Goal: Transaction & Acquisition: Obtain resource

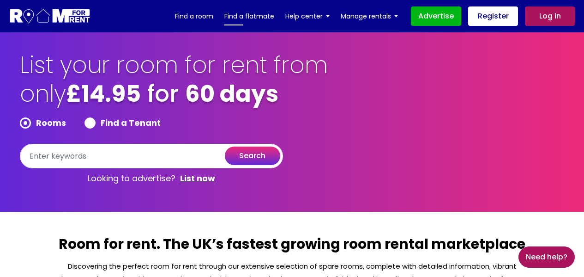
click at [253, 18] on link "Find a flatmate" at bounding box center [249, 16] width 50 height 14
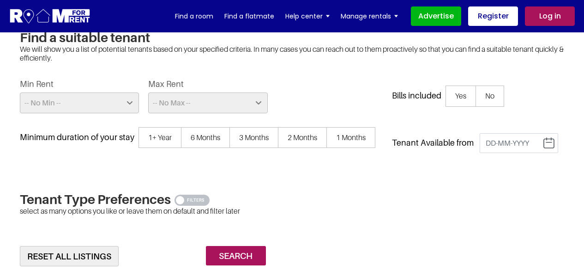
scroll to position [226, 0]
click at [67, 97] on select "-- No Min -- £25 £50 £75 £100 £125 £150 £175 £200 £225 £250 £275 £300 £325 £350…" at bounding box center [80, 103] width 120 height 21
select select "200"
click at [20, 93] on select "-- No Min -- £25 £50 £75 £100 £125 £150 £175 £200 £225 £250 £275 £300 £325 £350…" at bounding box center [80, 103] width 120 height 21
click at [187, 104] on select "-- No Max -- £50 £75 £100 £125 £150 £175 £200 £225 £250 £275 £300 £325 £350 £37…" at bounding box center [208, 103] width 120 height 21
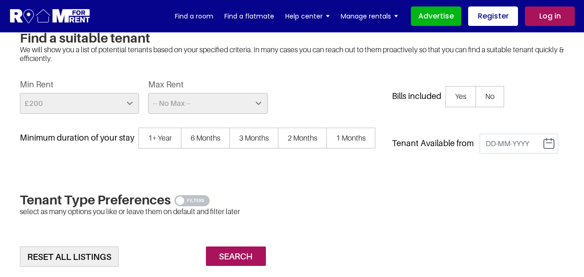
select select "700"
click at [148, 93] on select "-- No Max -- £50 £75 £100 £125 £150 £175 £200 £225 £250 £275 £300 £325 £350 £37…" at bounding box center [208, 103] width 120 height 21
click at [230, 149] on span "3 Months" at bounding box center [254, 137] width 49 height 21
click at [0, 0] on input "3 Months" at bounding box center [0, 0] width 0 height 0
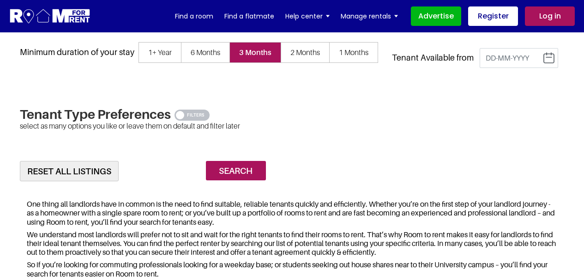
scroll to position [313, 0]
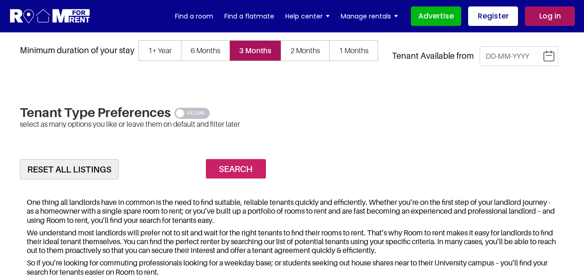
click at [242, 173] on input "Search" at bounding box center [236, 169] width 60 height 20
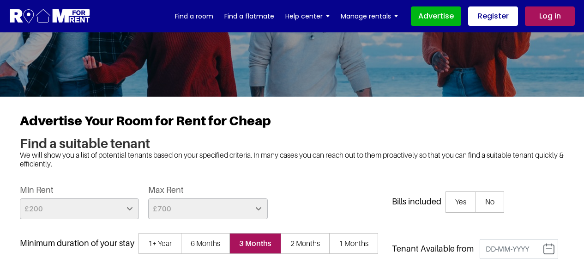
scroll to position [0, 0]
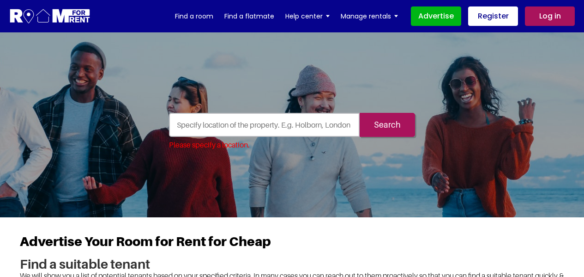
click at [219, 127] on input "text" at bounding box center [264, 125] width 191 height 24
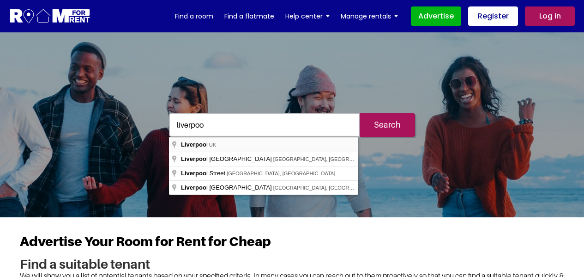
type input "Liverpool, UK"
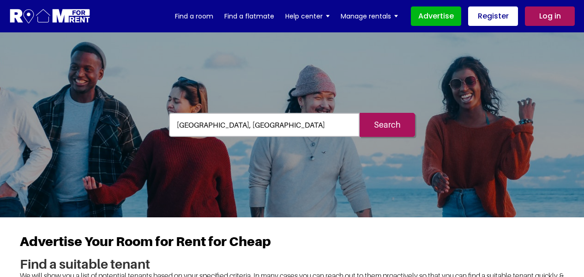
click at [393, 125] on input "Search" at bounding box center [387, 125] width 55 height 24
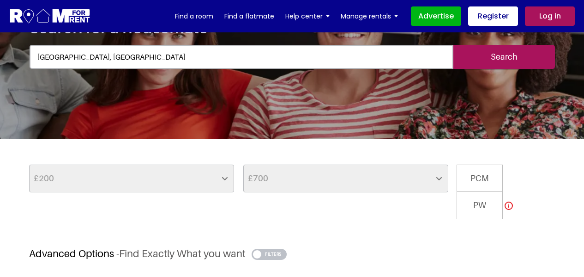
scroll to position [102, 0]
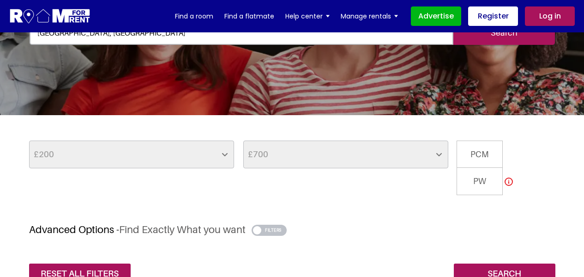
click at [479, 154] on span "PCM" at bounding box center [480, 154] width 46 height 28
click at [0, 0] on input "PCM" at bounding box center [0, 0] width 0 height 0
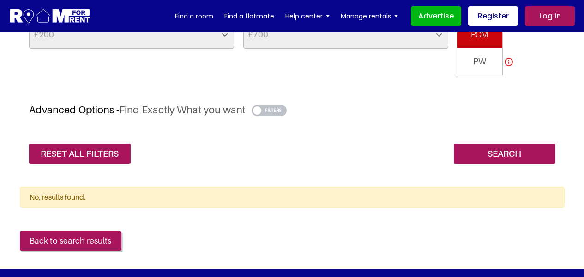
scroll to position [0, 0]
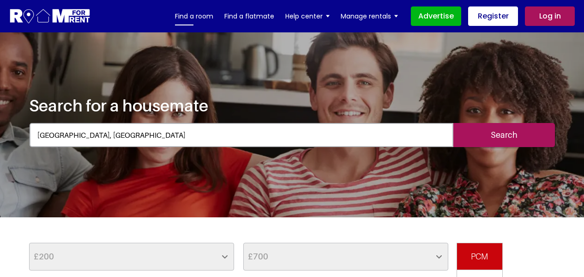
click at [200, 18] on link "Find a room" at bounding box center [194, 16] width 38 height 14
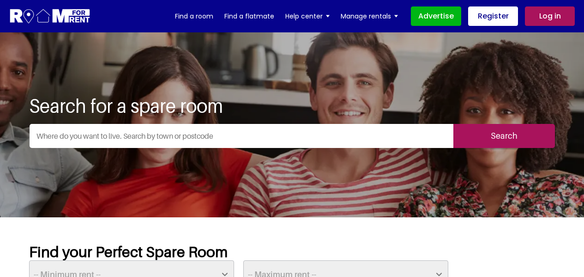
click at [186, 134] on input "text" at bounding box center [242, 136] width 424 height 24
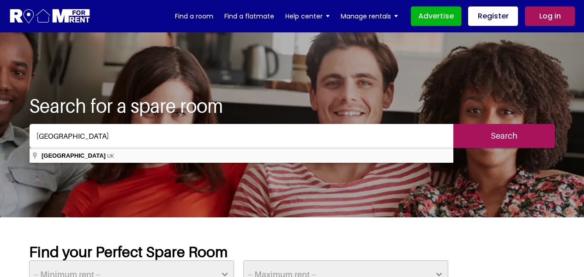
type input "[GEOGRAPHIC_DATA], [GEOGRAPHIC_DATA]"
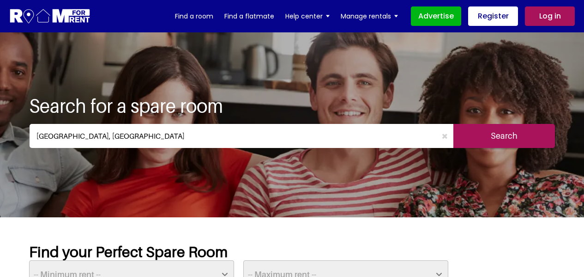
click at [514, 130] on input "Search" at bounding box center [505, 136] width 102 height 24
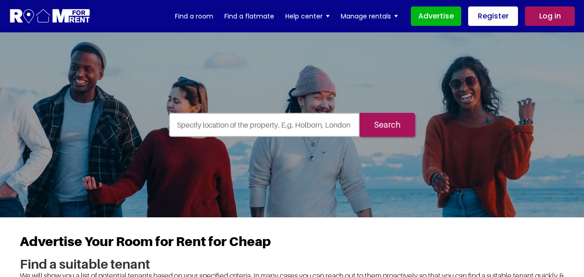
select select "200"
select select "700"
